Goal: Information Seeking & Learning: Learn about a topic

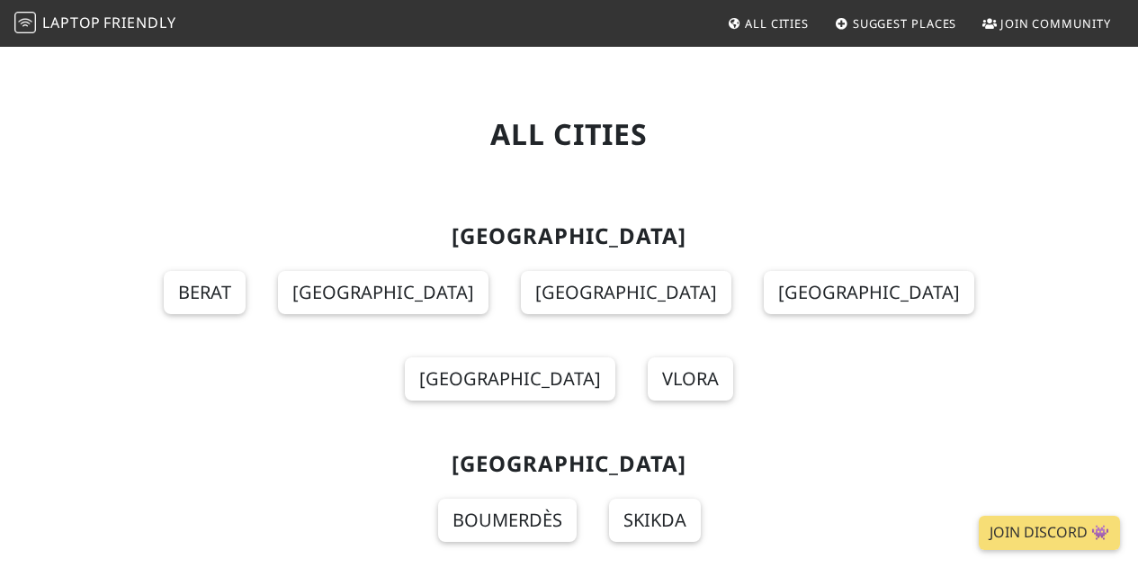
scroll to position [1388, 0]
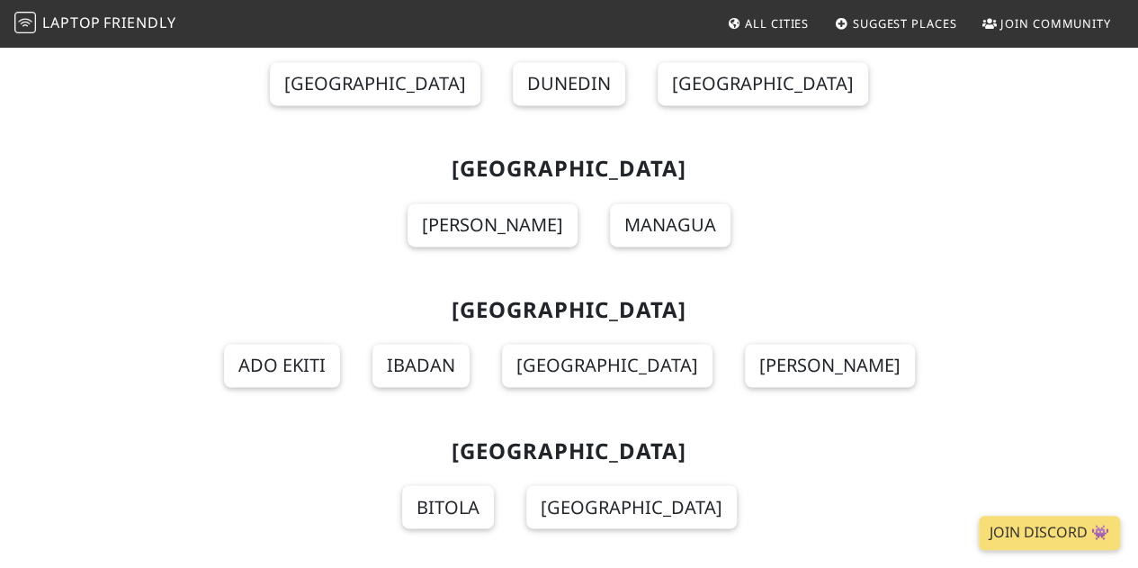
scroll to position [17489, 0]
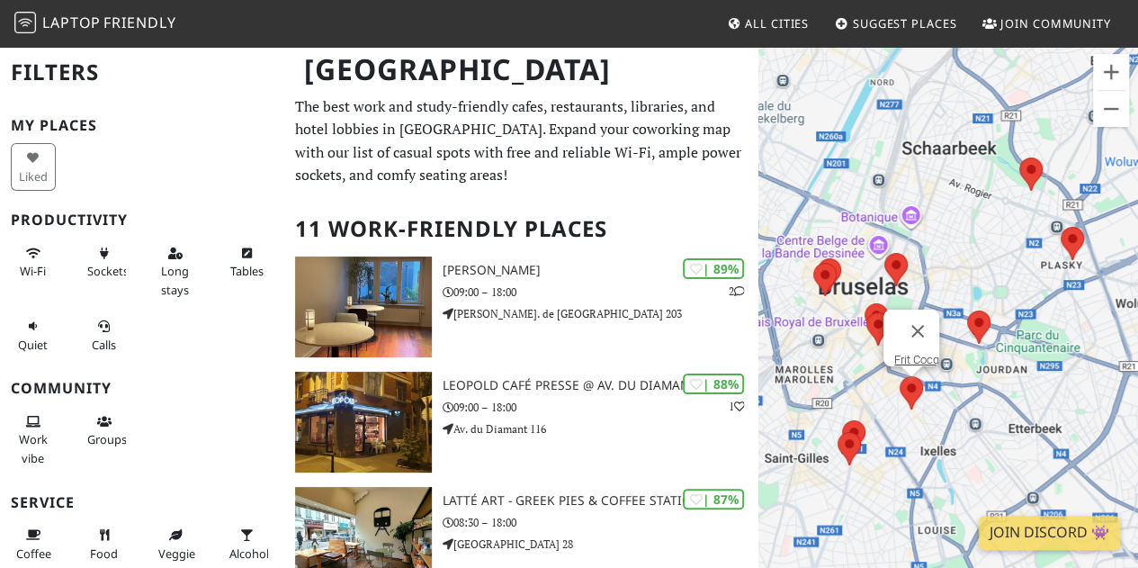
click at [900, 376] on area at bounding box center [900, 376] width 0 height 0
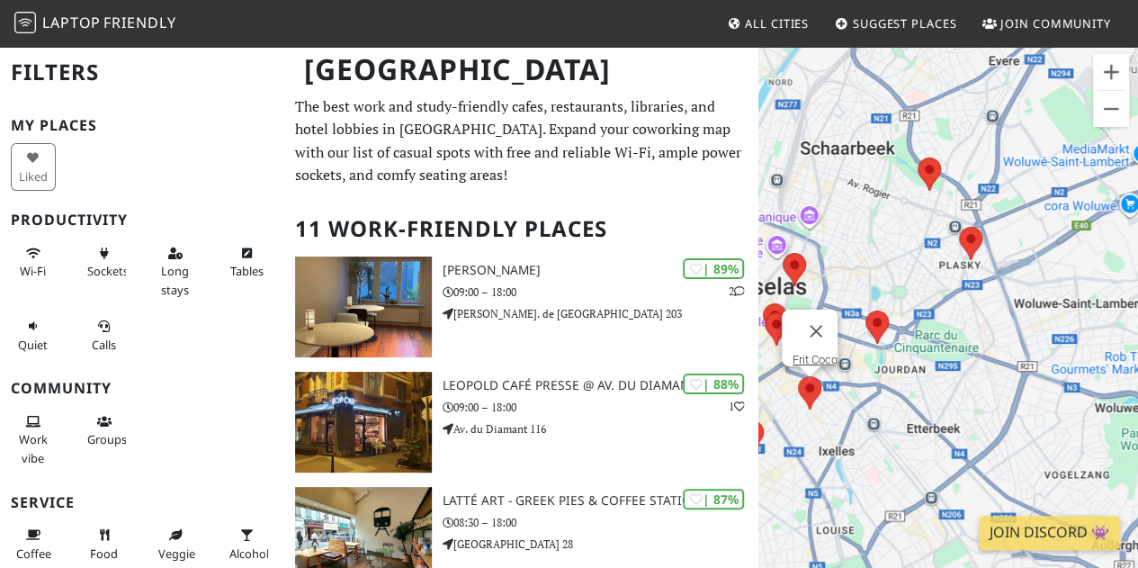
click at [849, 397] on div "Frit Cocq" at bounding box center [948, 329] width 380 height 568
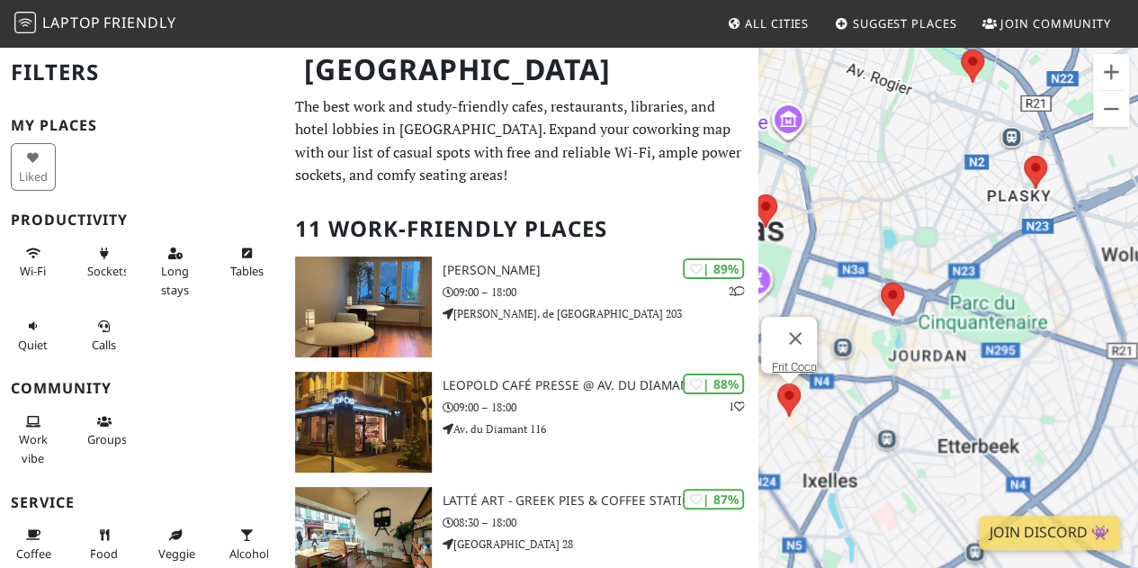
click at [849, 397] on div "Frit Cocq" at bounding box center [948, 329] width 380 height 568
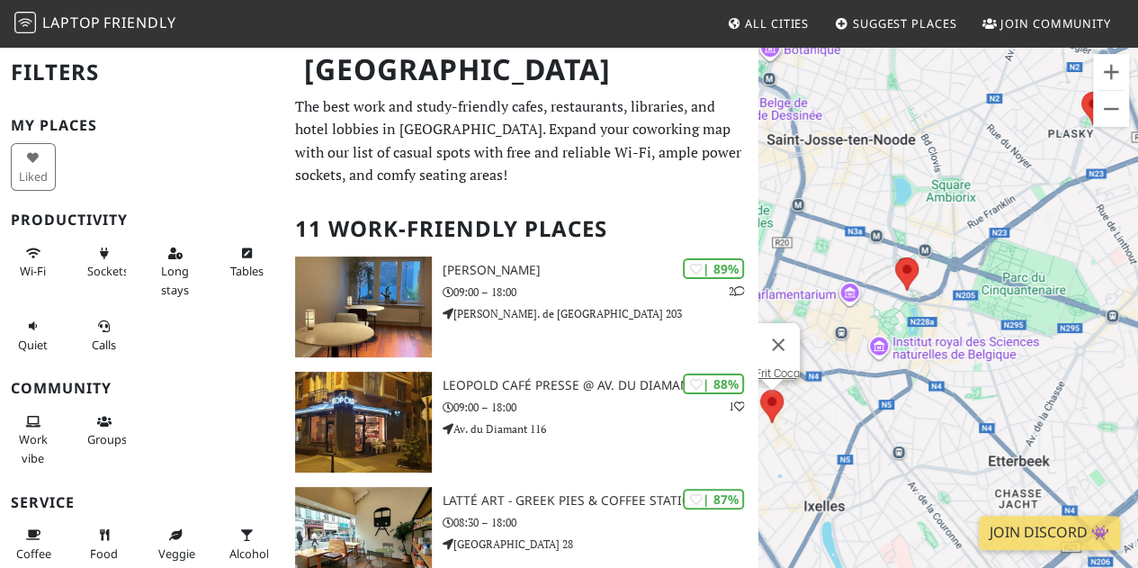
click at [795, 289] on div "Frit Cocq" at bounding box center [948, 329] width 380 height 568
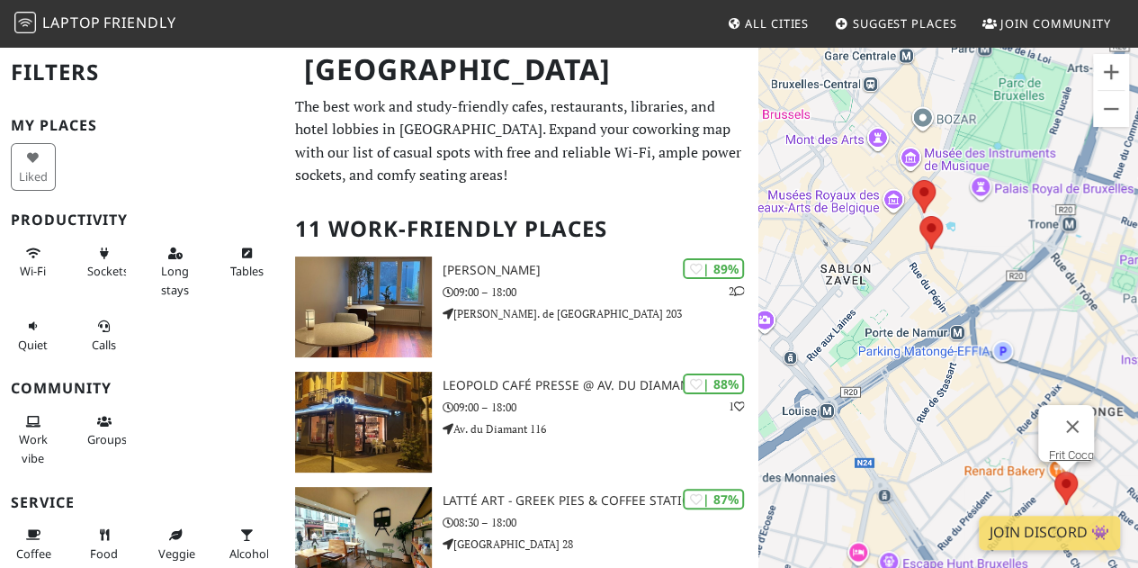
drag, startPoint x: 820, startPoint y: 398, endPoint x: 1151, endPoint y: 343, distance: 334.7
click at [1137, 343] on html "Laptop Friendly All Cities Suggest Places Join Community Brussels Filters My Pl…" at bounding box center [569, 284] width 1138 height 568
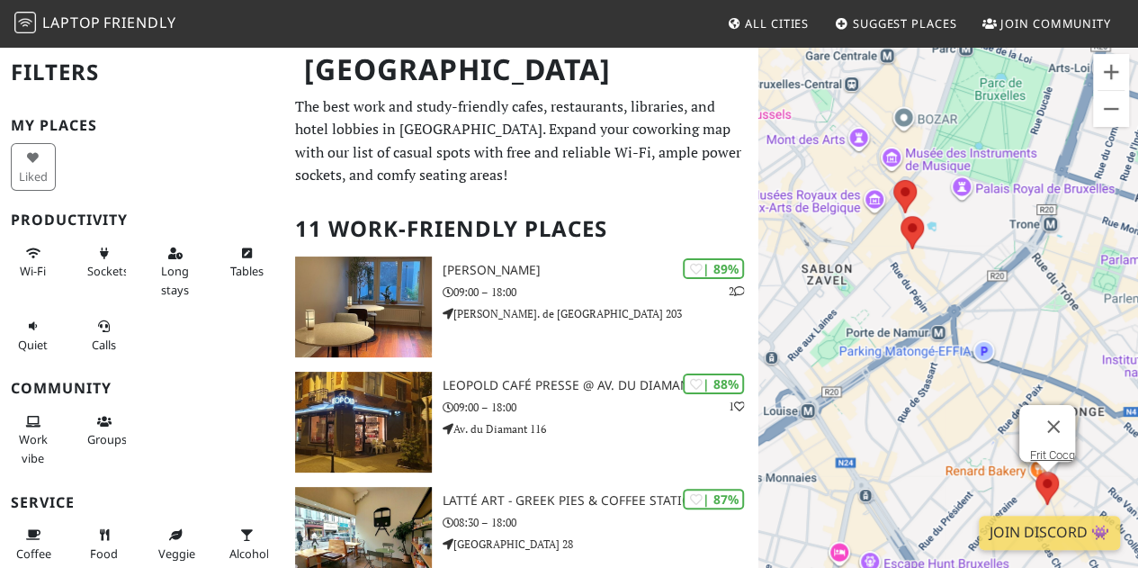
click at [1035, 471] on area at bounding box center [1035, 471] width 0 height 0
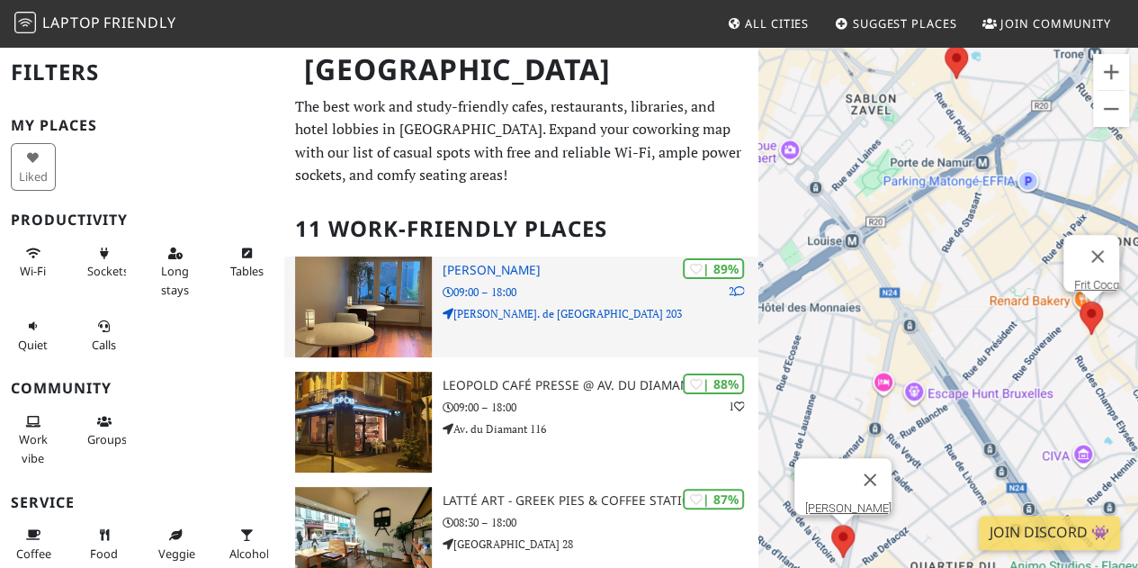
click at [605, 310] on p "Chau. de Charleroi 203" at bounding box center [601, 313] width 316 height 17
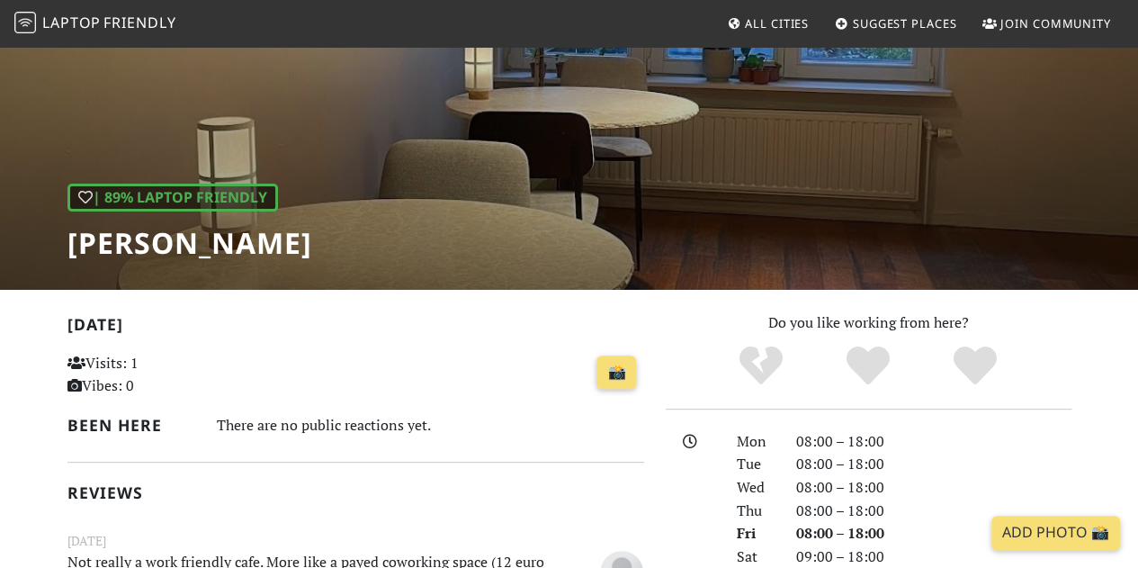
scroll to position [113, 0]
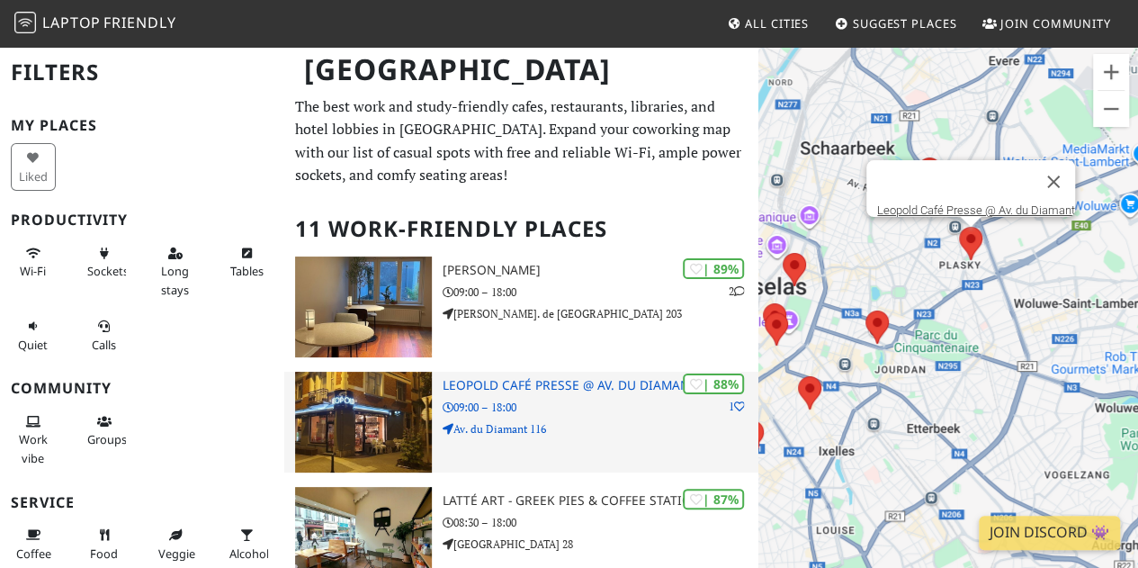
click at [617, 425] on p "Av. du Diamant 116" at bounding box center [601, 428] width 316 height 17
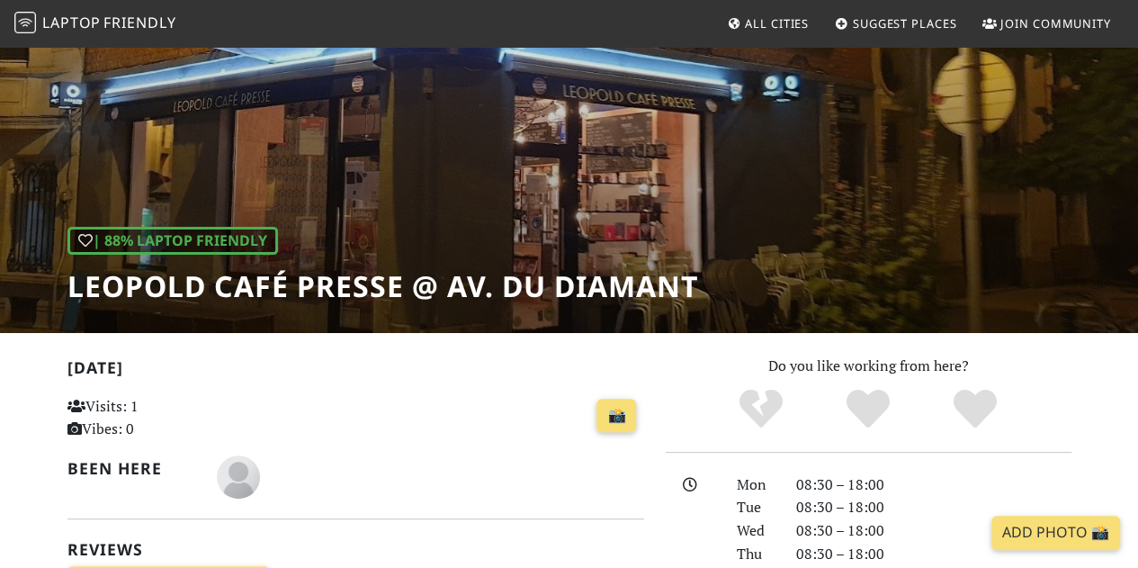
scroll to position [86, 0]
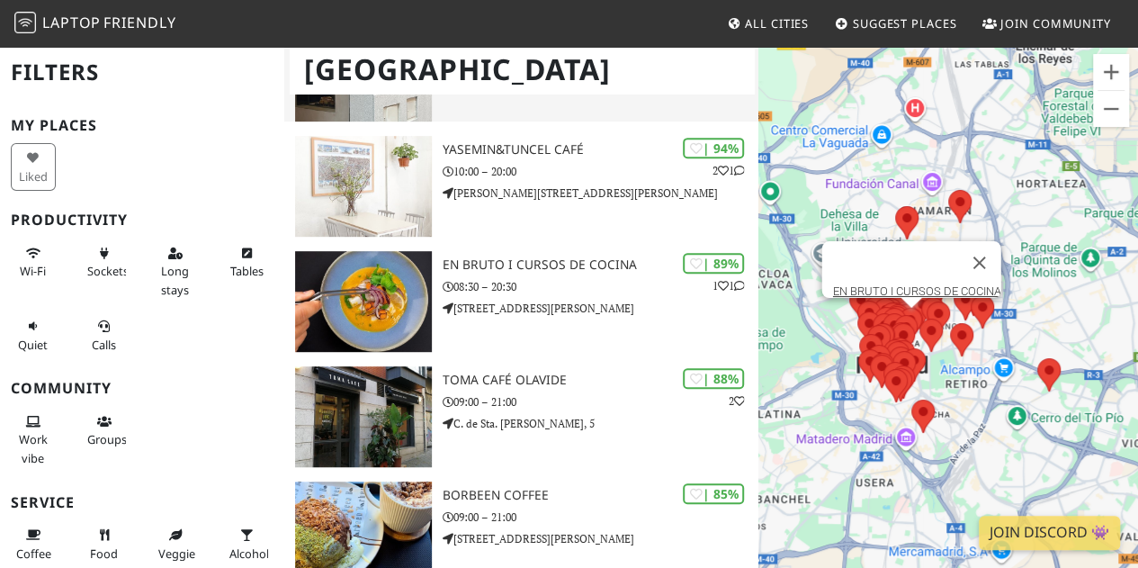
scroll to position [365, 0]
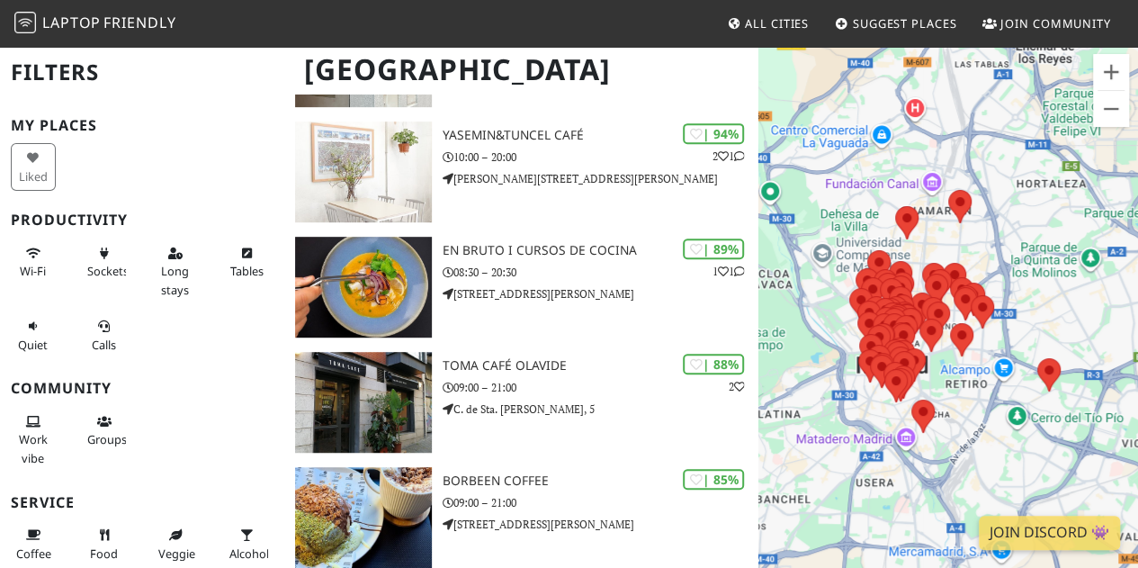
click at [761, 22] on span "All Cities" at bounding box center [777, 23] width 64 height 16
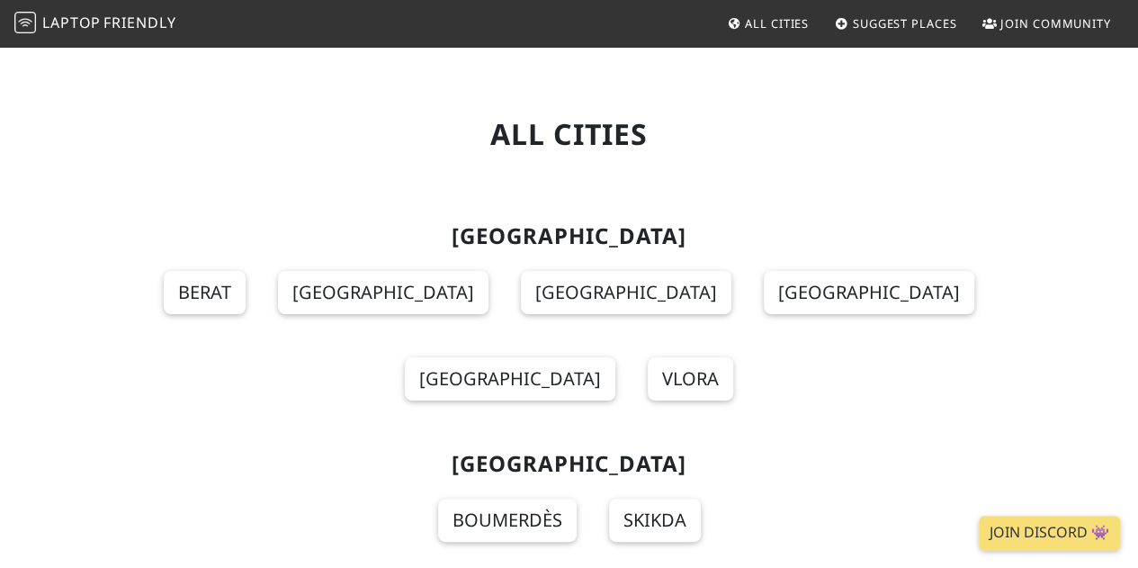
scroll to position [1450, 0]
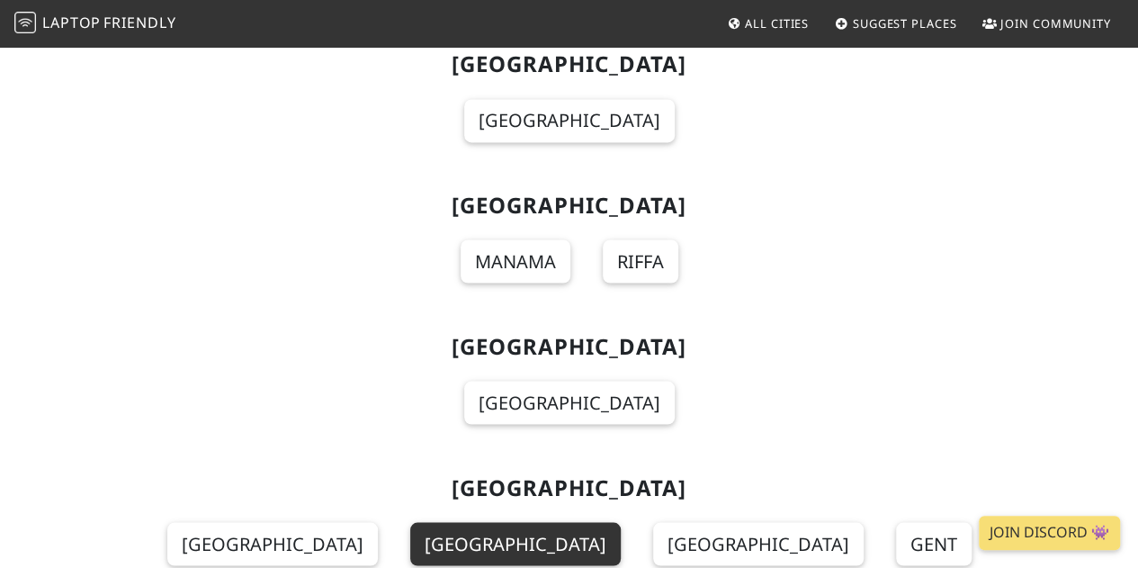
click at [410, 522] on link "Brussels" at bounding box center [515, 543] width 210 height 43
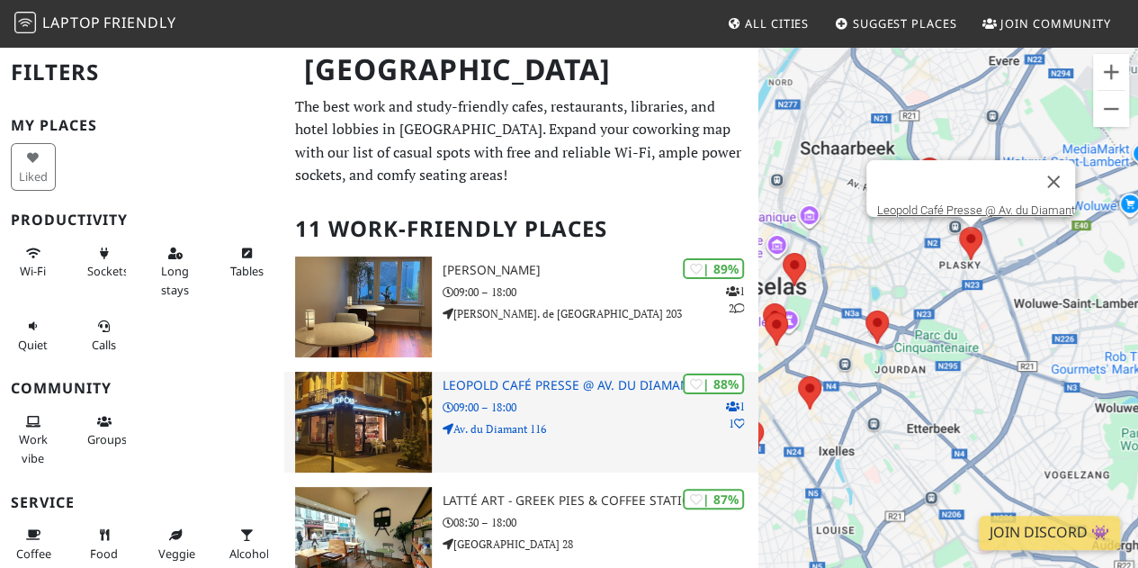
click at [581, 430] on p "Av. du Diamant 116" at bounding box center [601, 428] width 316 height 17
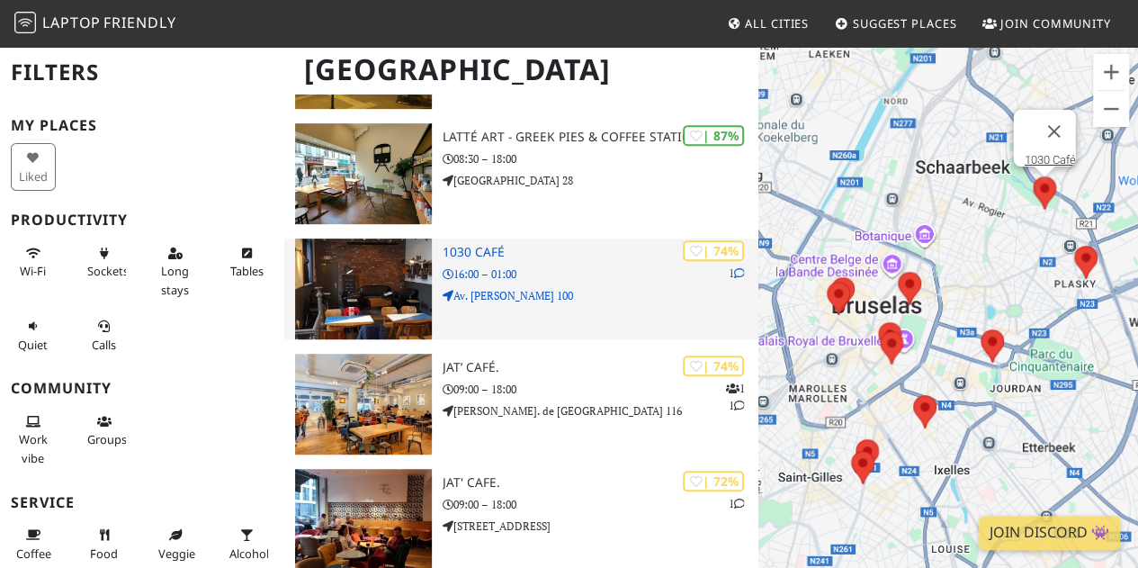
scroll to position [364, 0]
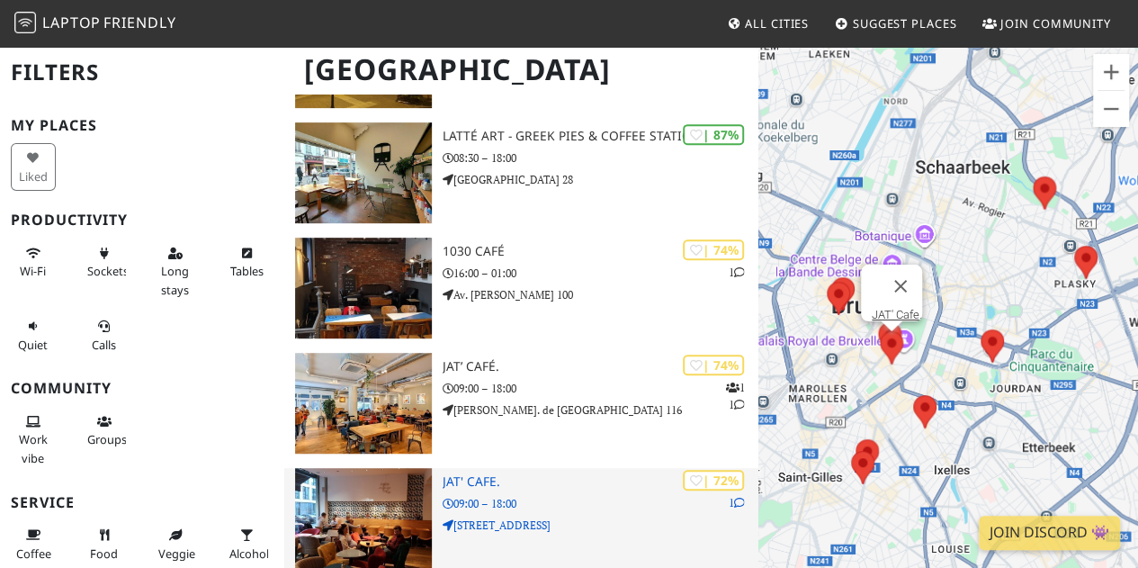
click at [597, 513] on div "| 72% 1 JAT' Cafe. 09:00 – 18:00 Rue de Namur 28" at bounding box center [601, 518] width 316 height 101
